Goal: Find specific page/section: Find specific page/section

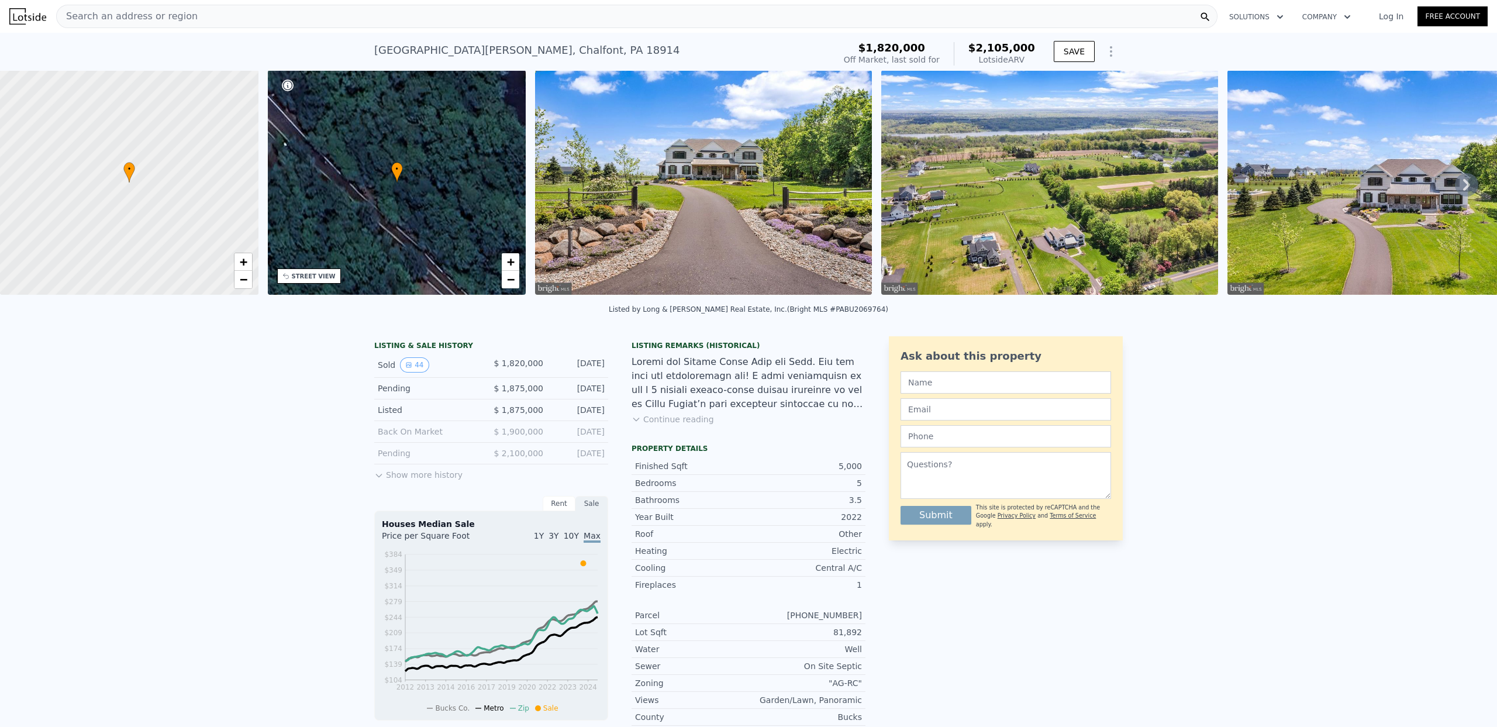
click at [116, 18] on span "Search an address or region" at bounding box center [127, 16] width 141 height 14
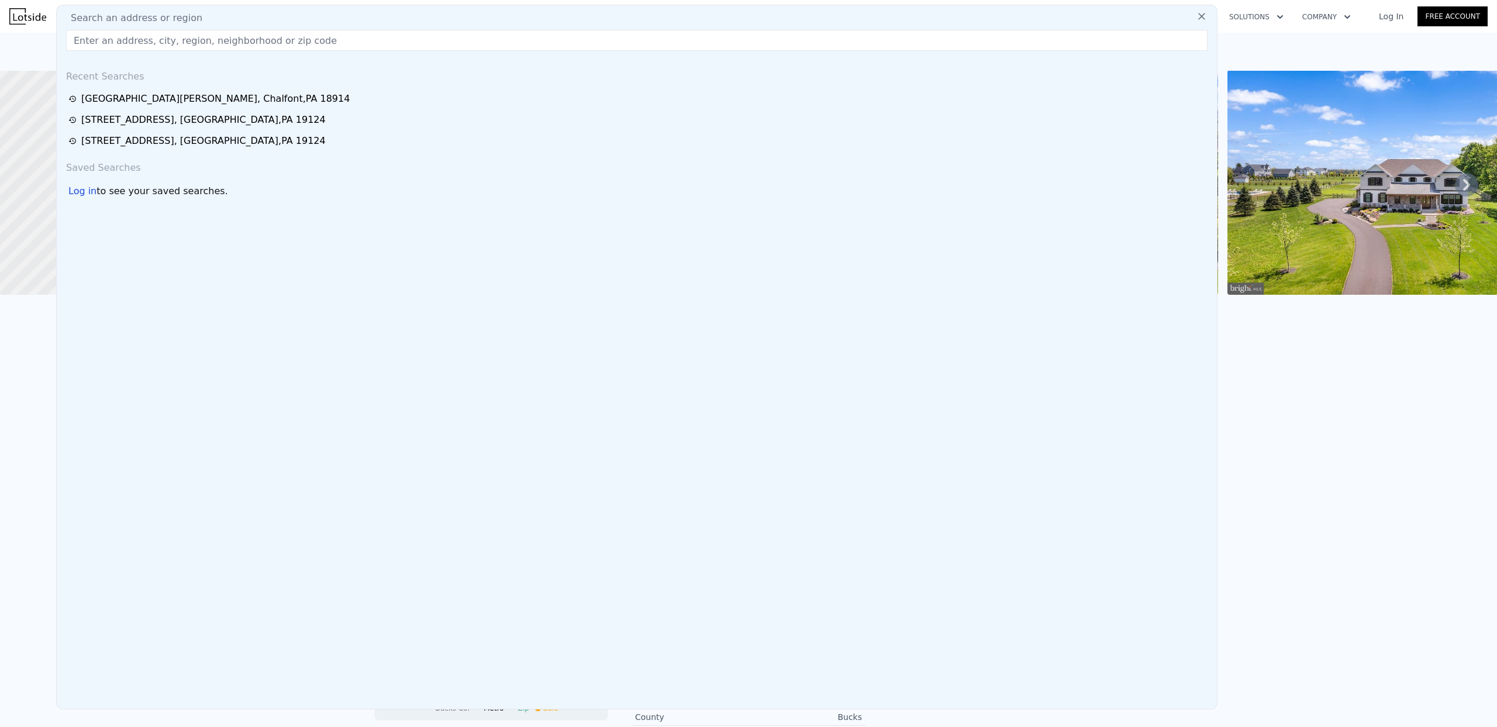
click at [82, 39] on input "text" at bounding box center [637, 40] width 1142 height 21
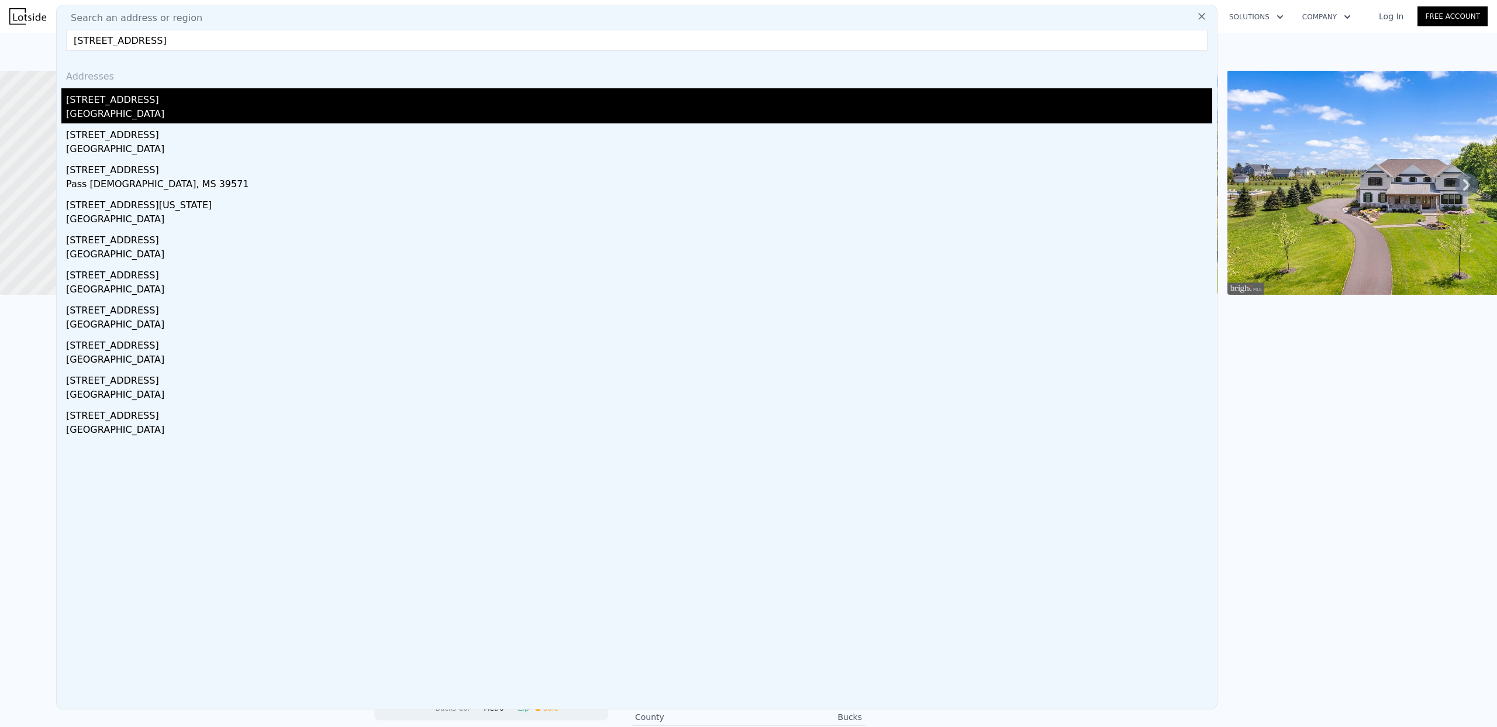
type input "[STREET_ADDRESS]"
click at [143, 108] on div "[GEOGRAPHIC_DATA]" at bounding box center [639, 115] width 1147 height 16
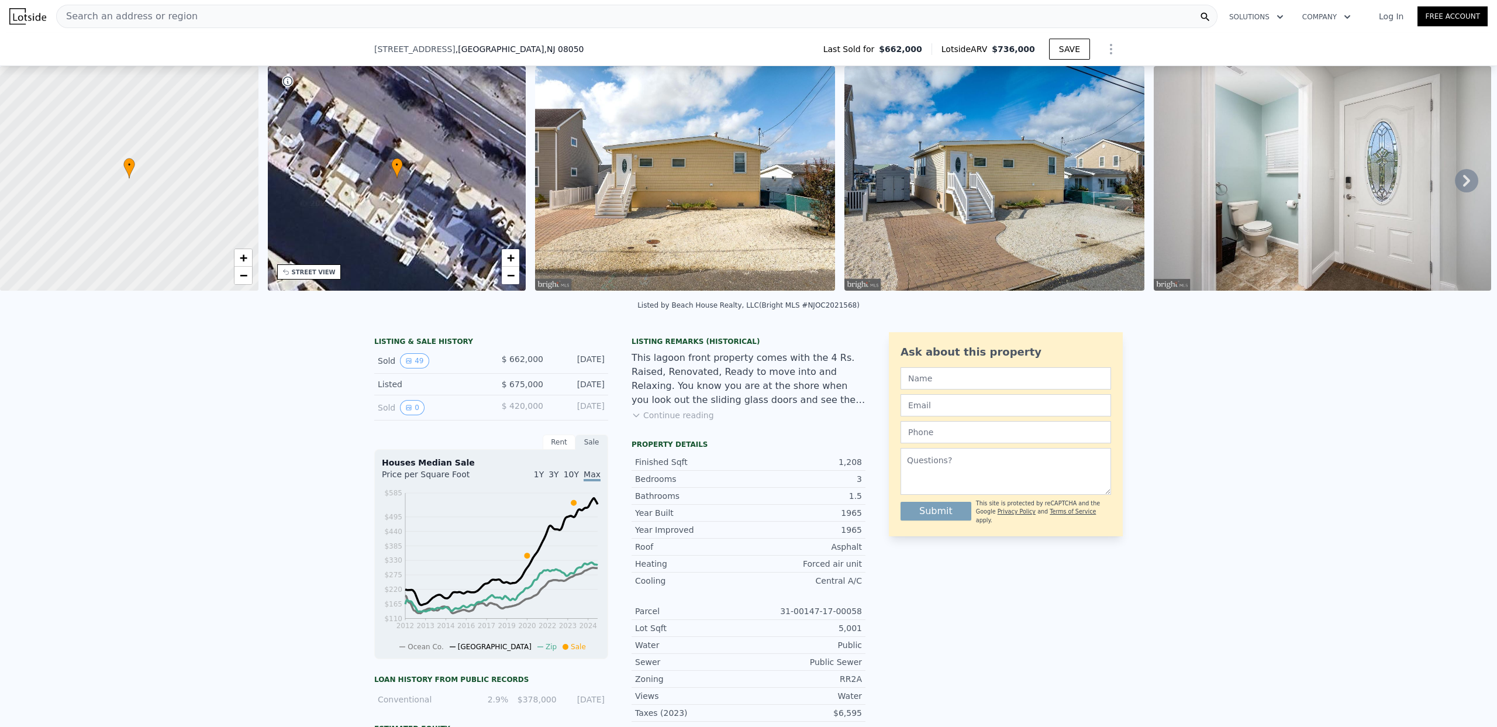
scroll to position [765, 0]
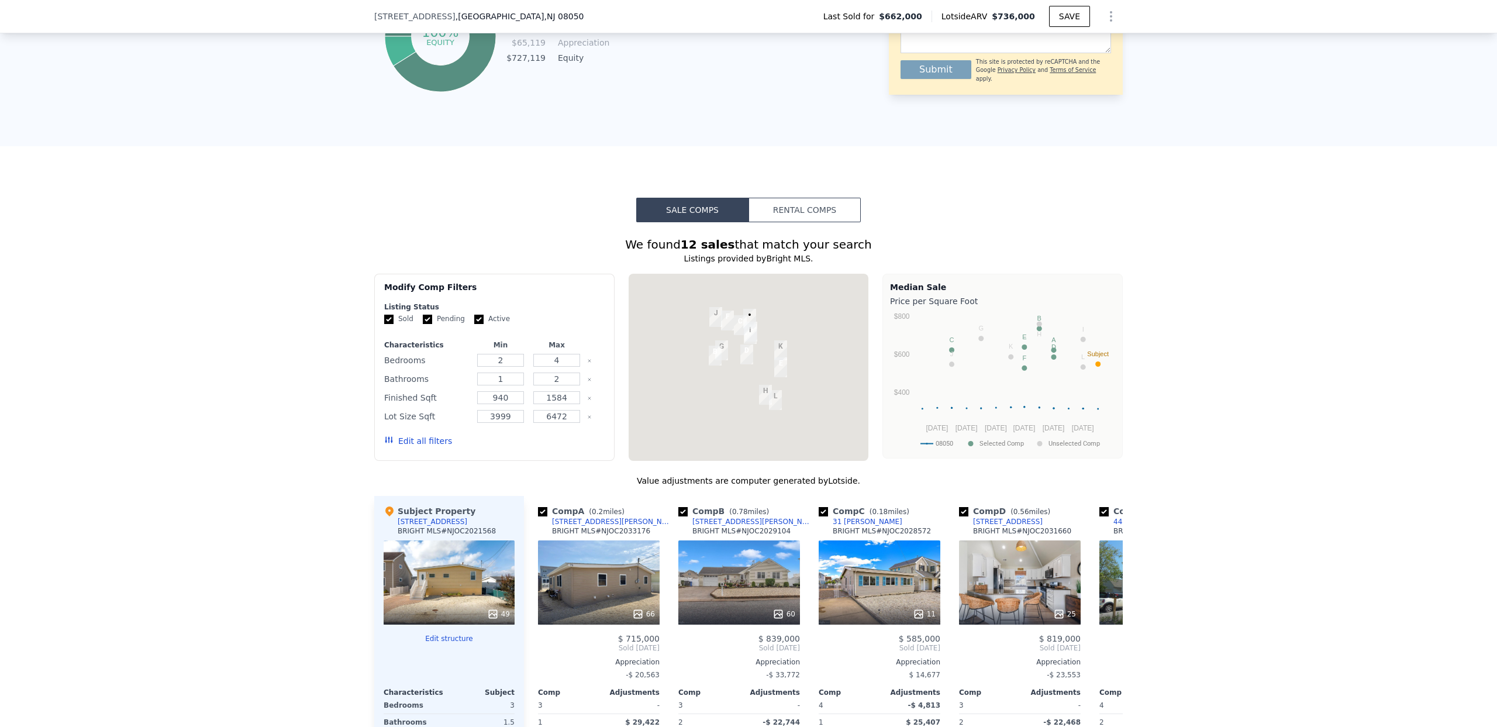
click at [722, 385] on div at bounding box center [749, 367] width 240 height 187
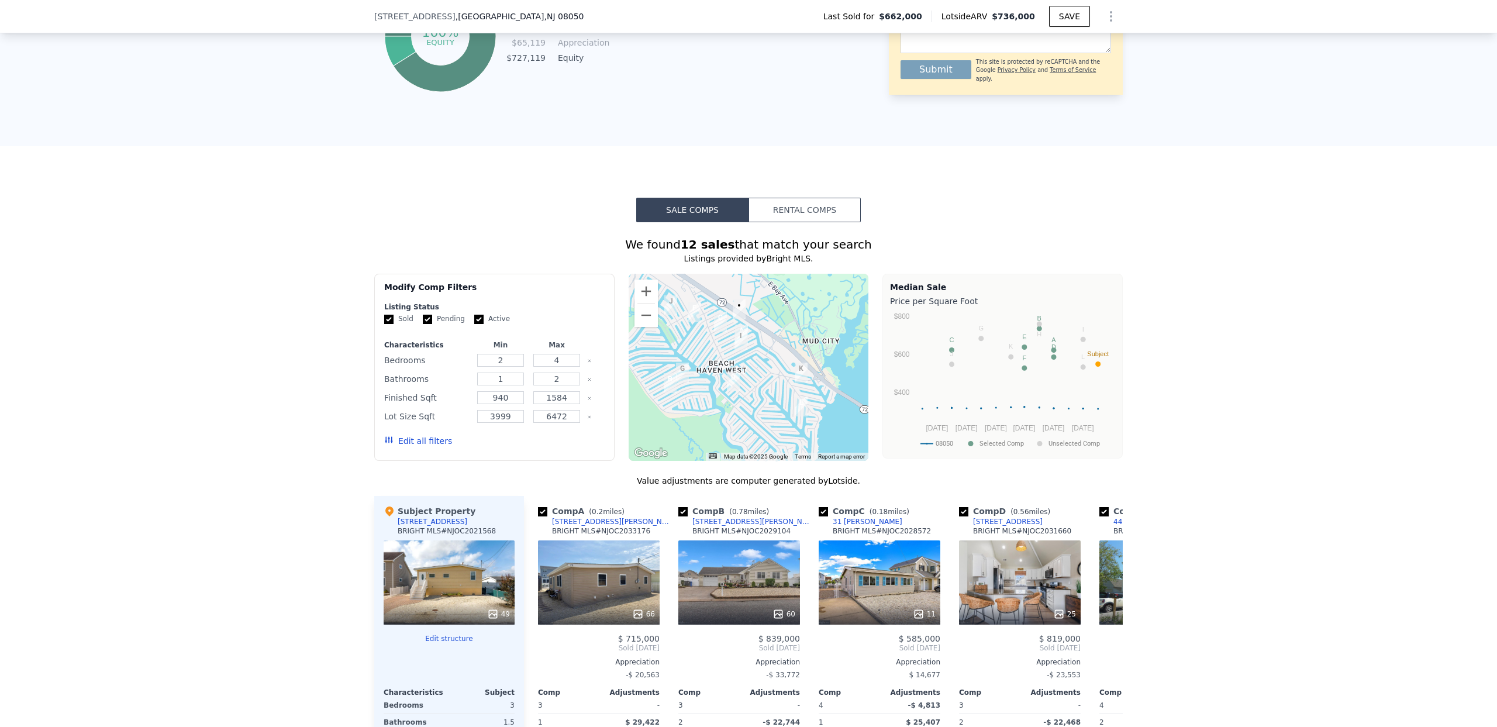
drag, startPoint x: 756, startPoint y: 368, endPoint x: 717, endPoint y: 417, distance: 63.2
click at [717, 417] on div at bounding box center [749, 367] width 240 height 187
click at [715, 414] on div at bounding box center [749, 367] width 240 height 187
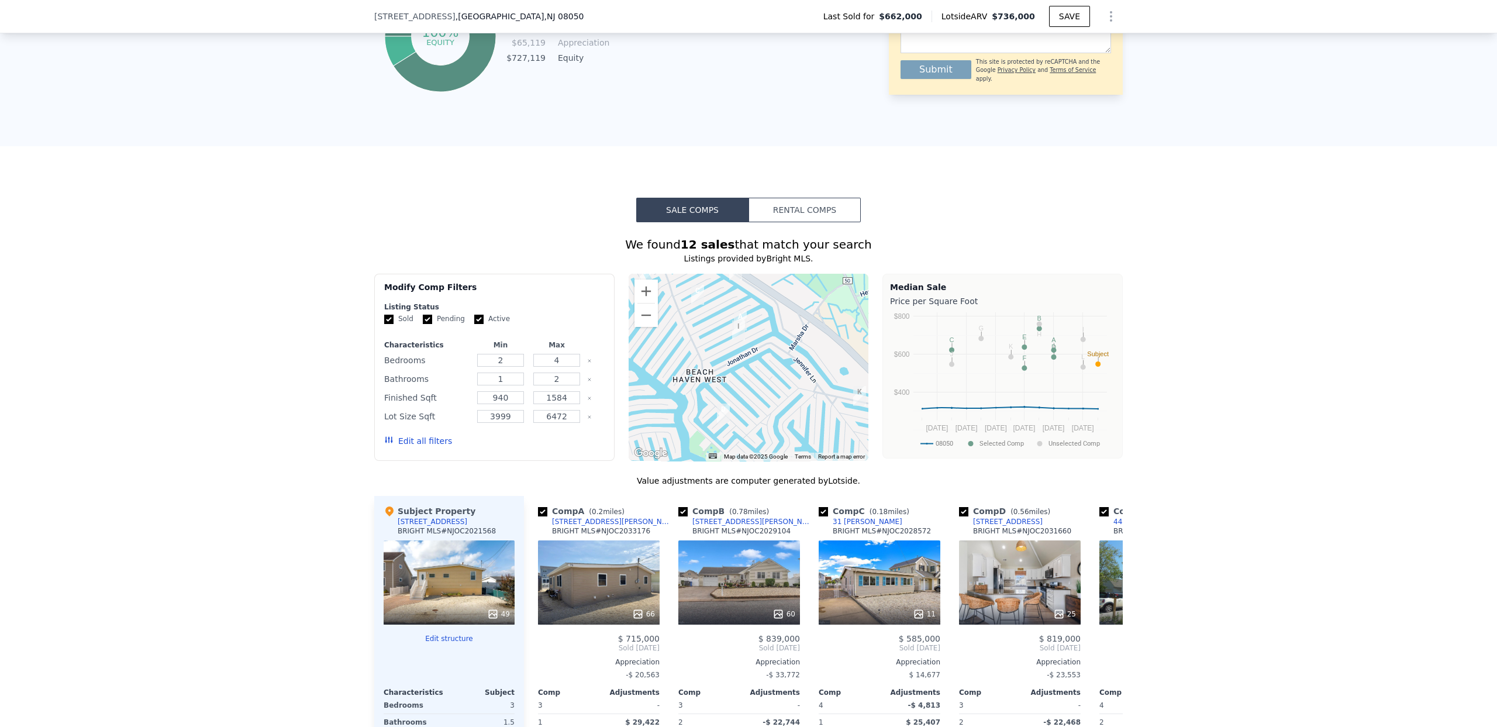
drag, startPoint x: 716, startPoint y: 390, endPoint x: 687, endPoint y: 444, distance: 61.5
click at [688, 445] on div at bounding box center [749, 367] width 240 height 187
drag, startPoint x: 773, startPoint y: 394, endPoint x: 786, endPoint y: 446, distance: 53.6
click at [777, 378] on div at bounding box center [749, 367] width 240 height 187
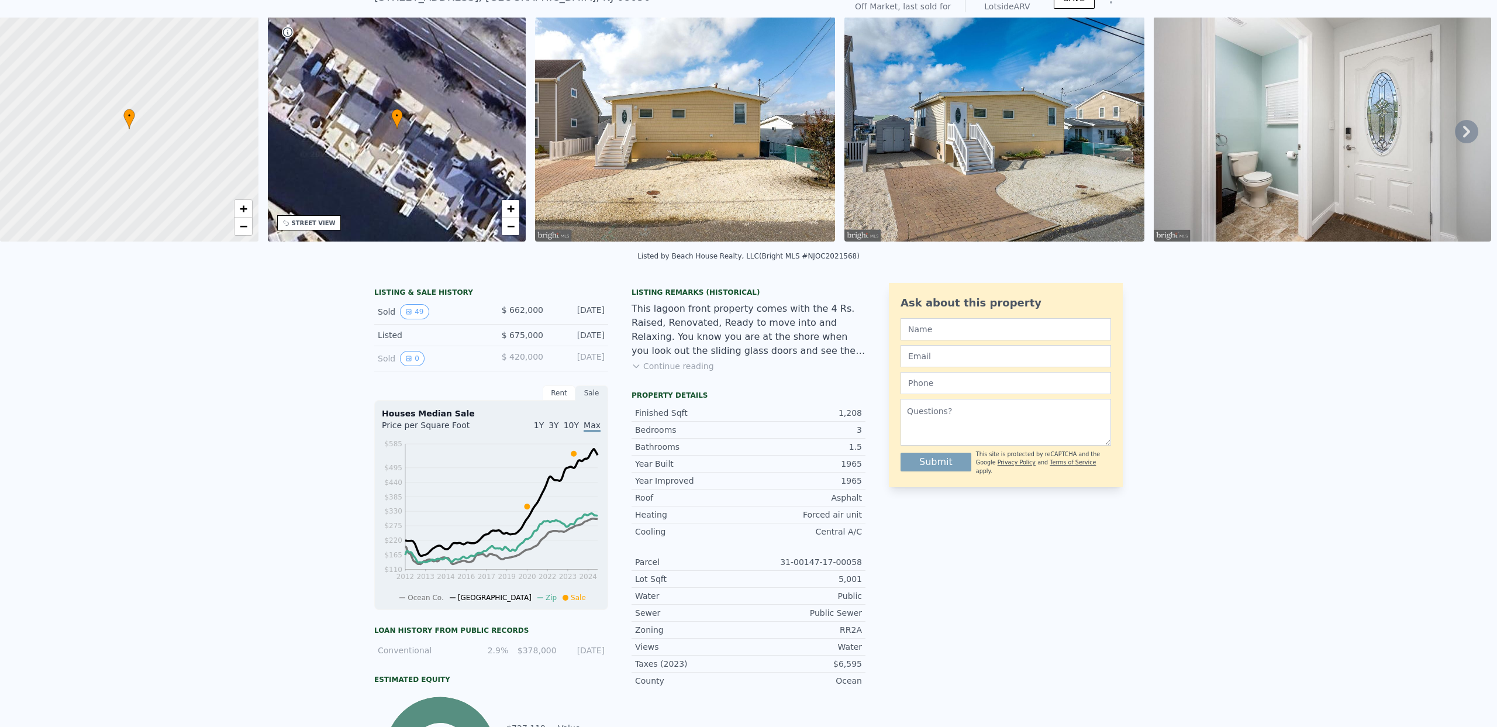
scroll to position [0, 0]
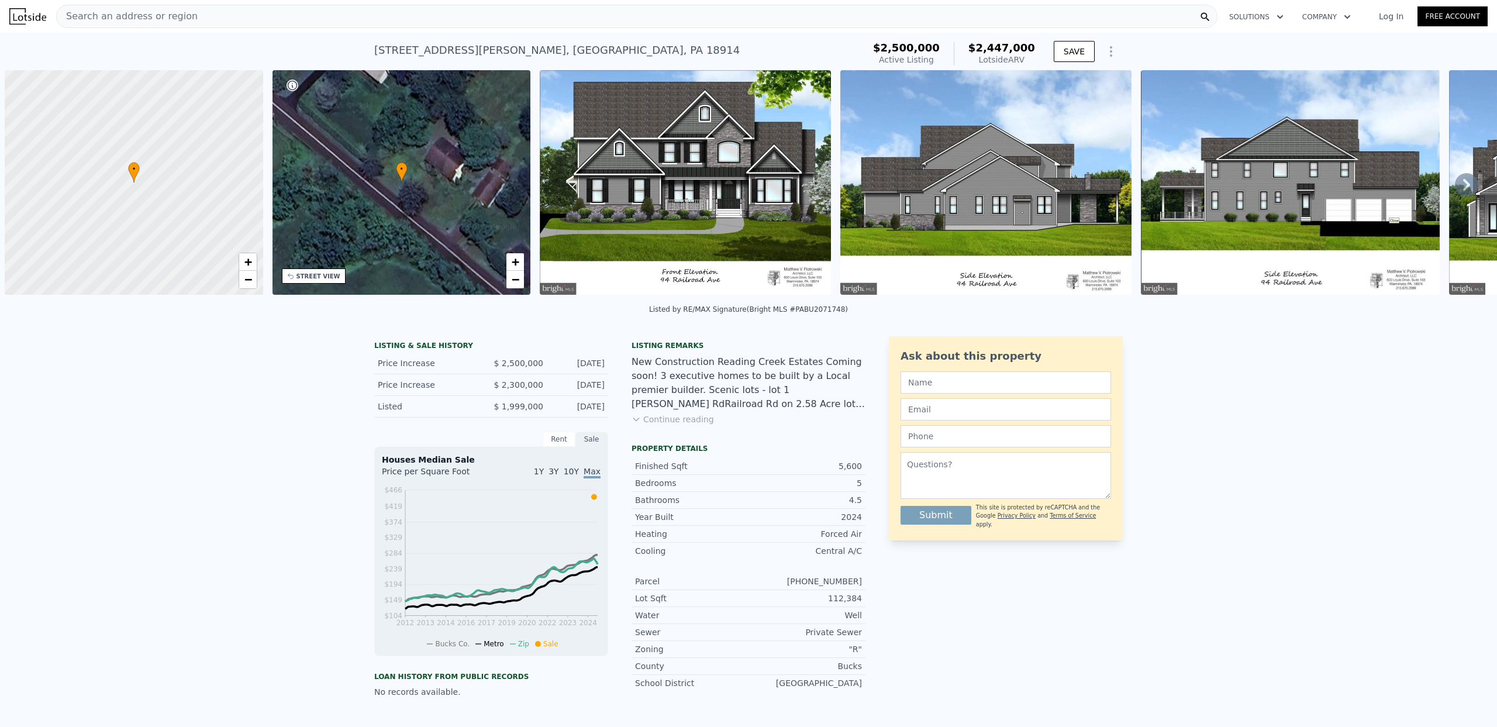
scroll to position [0, 5]
